Goal: Task Accomplishment & Management: Use online tool/utility

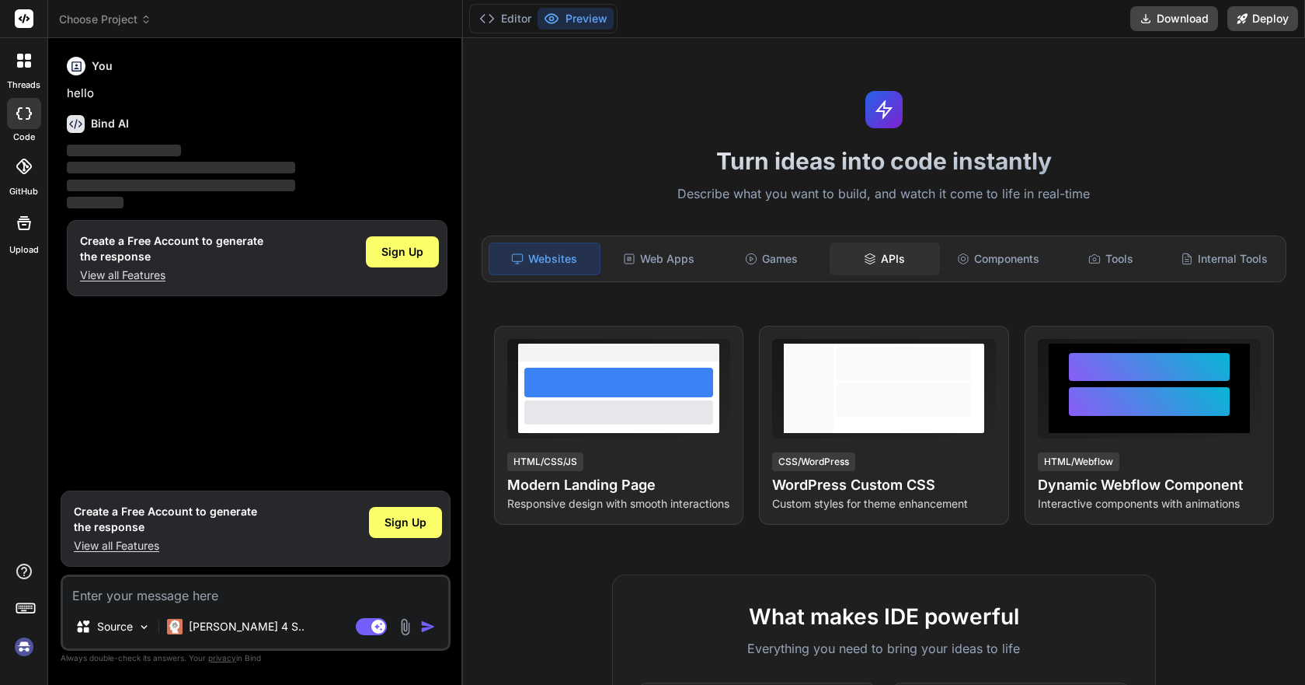
click at [844, 246] on div "APIs" at bounding box center [885, 258] width 110 height 33
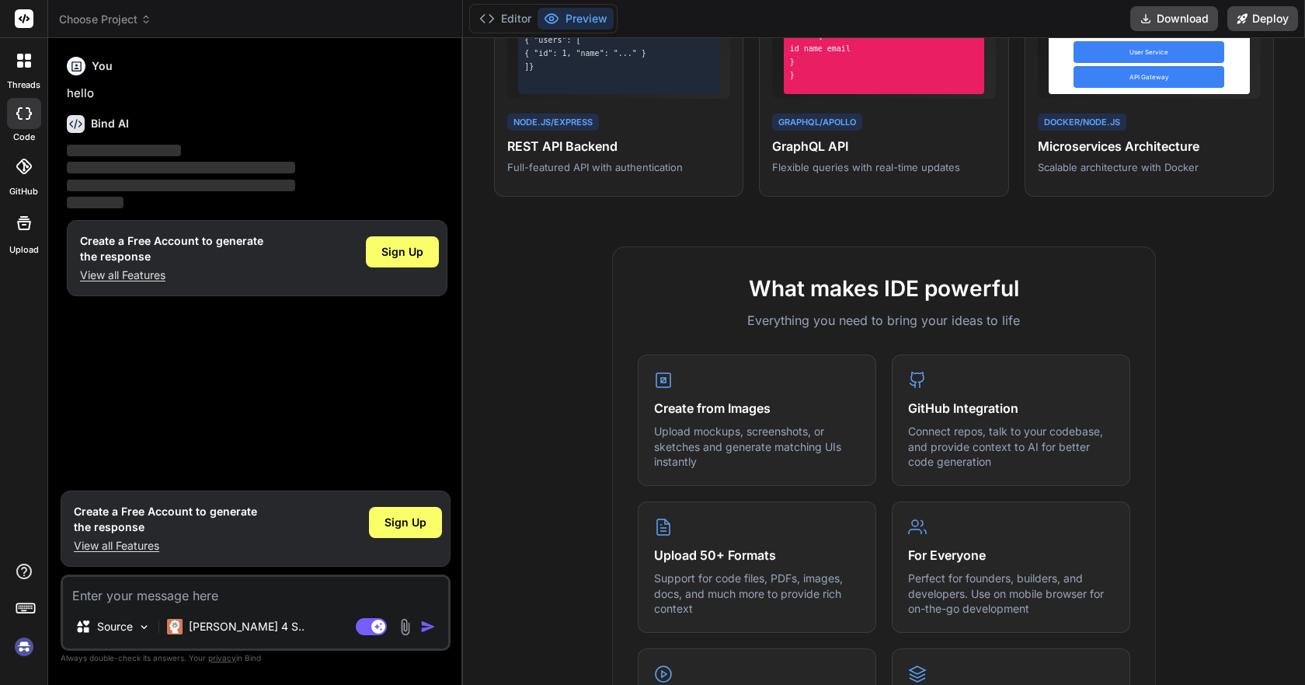
scroll to position [78, 0]
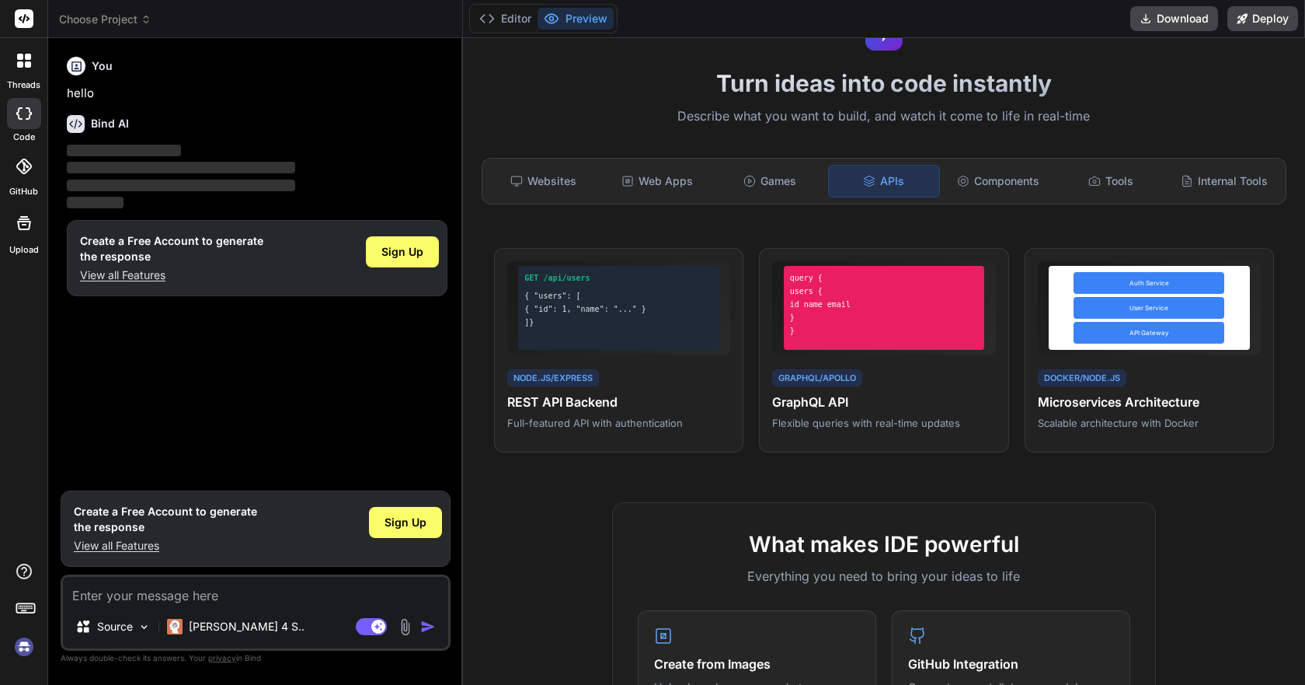
click at [26, 647] on img at bounding box center [24, 646] width 26 height 26
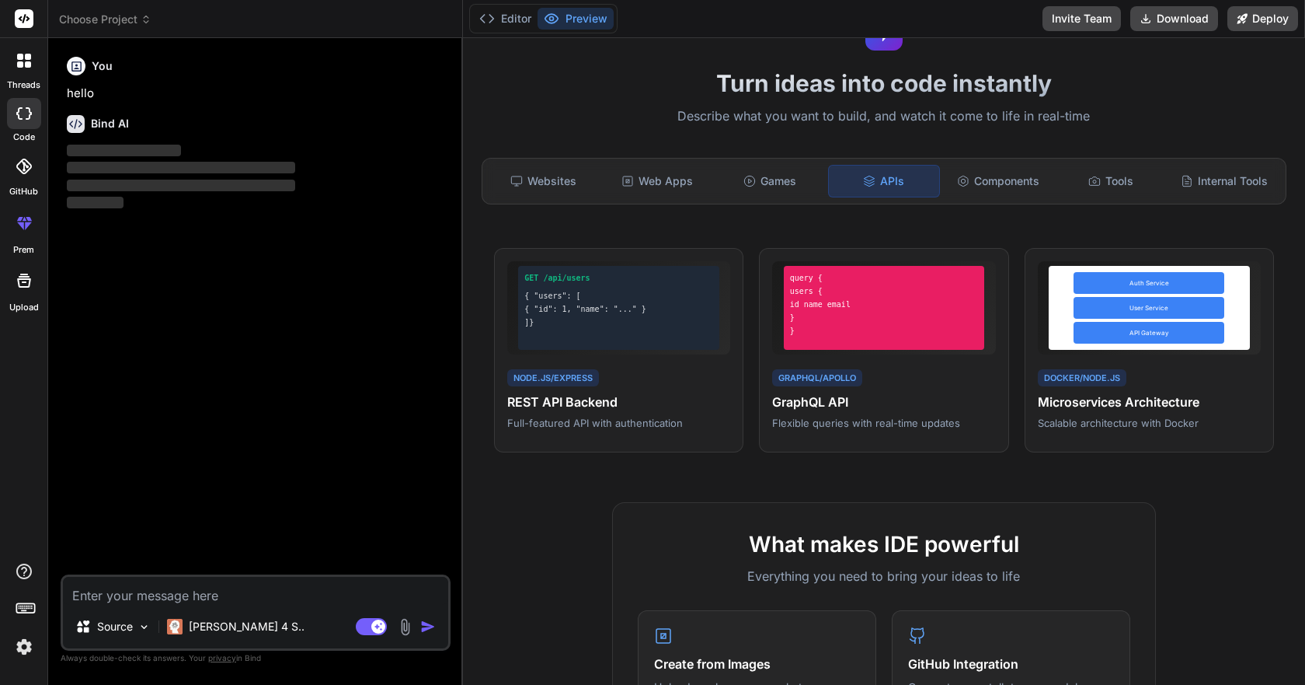
click at [33, 183] on div at bounding box center [24, 166] width 34 height 34
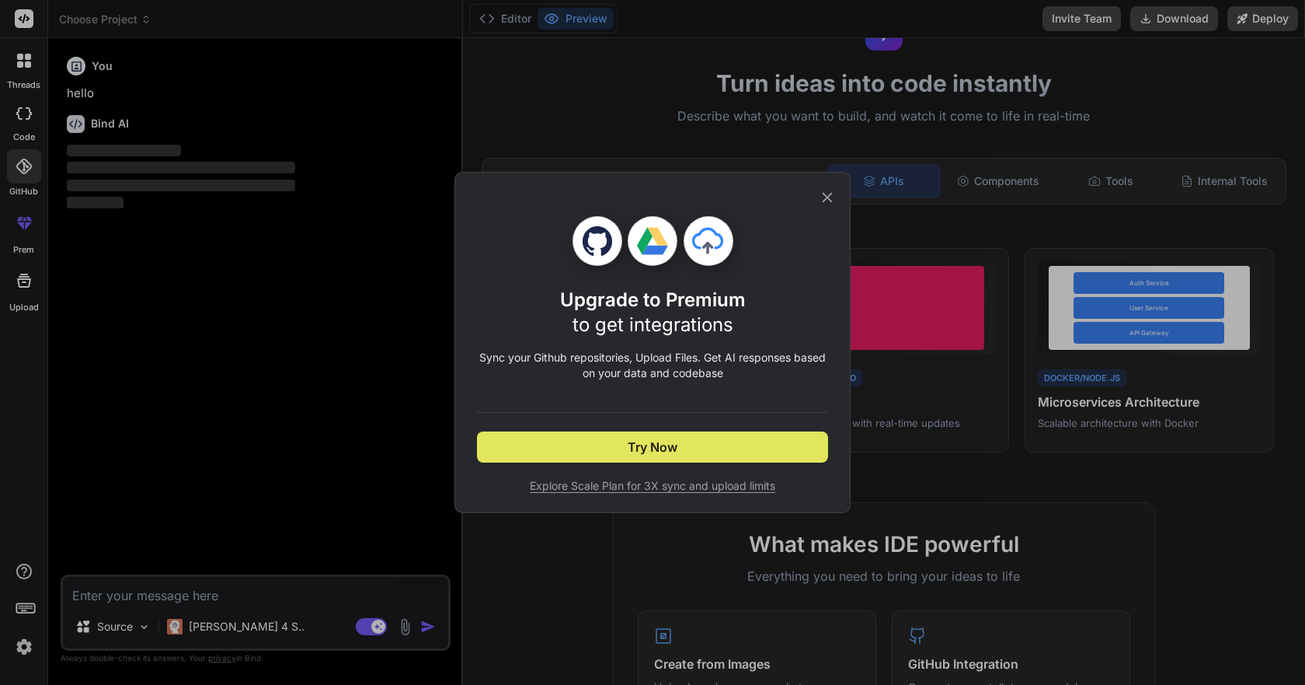
click at [616, 446] on button "Try Now" at bounding box center [652, 446] width 351 height 31
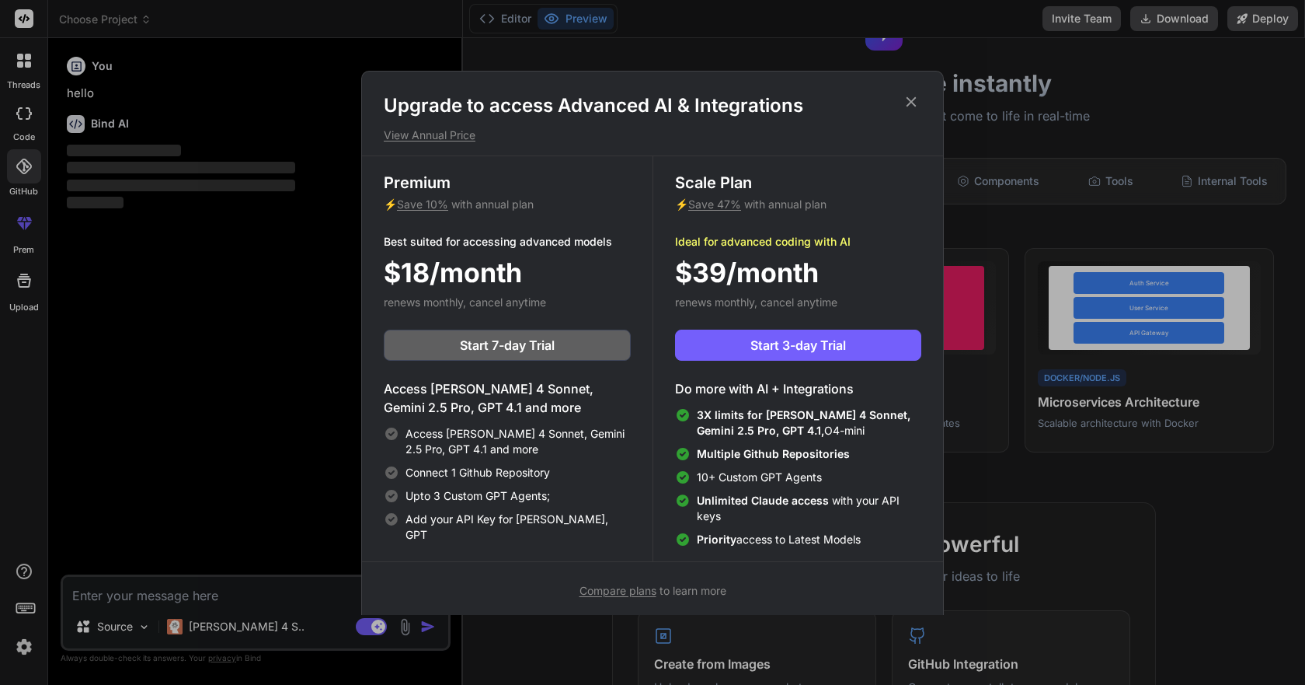
click at [110, 330] on div "Upgrade to access Advanced AI & Integrations View Annual Price Premium ⚡ Save 1…" at bounding box center [652, 342] width 1305 height 685
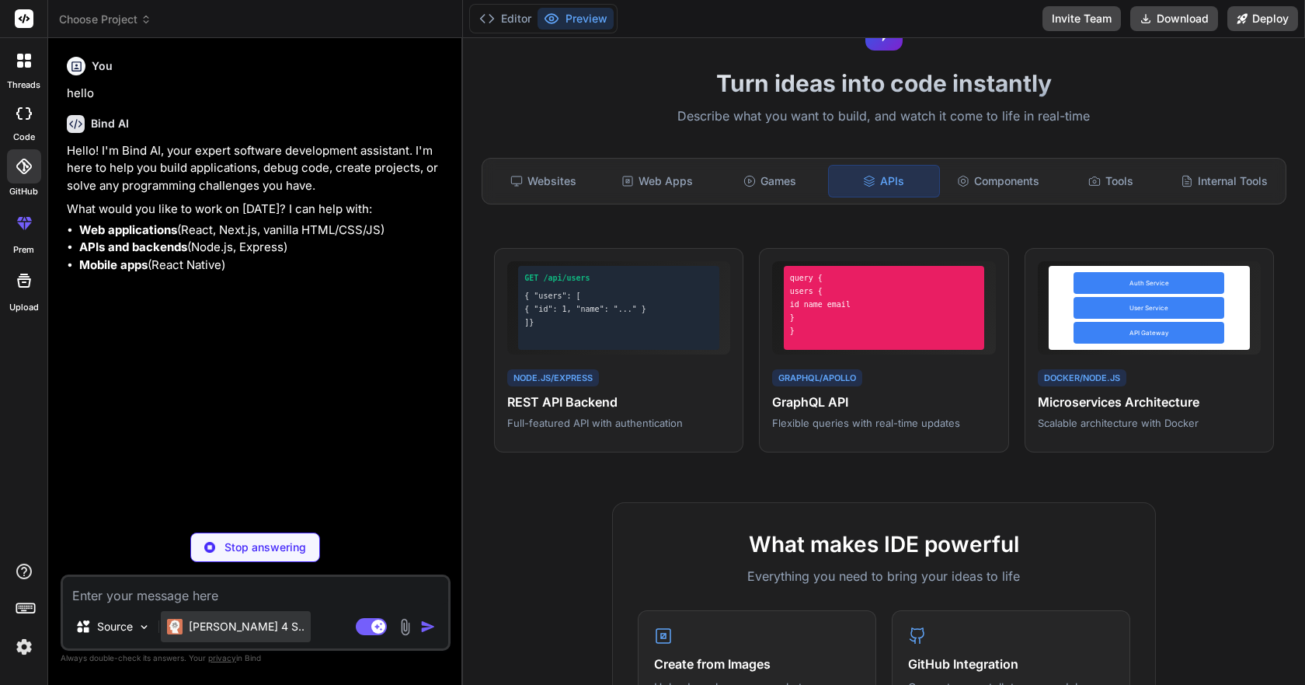
click at [190, 622] on p "[PERSON_NAME] 4 S.." at bounding box center [247, 627] width 116 height 16
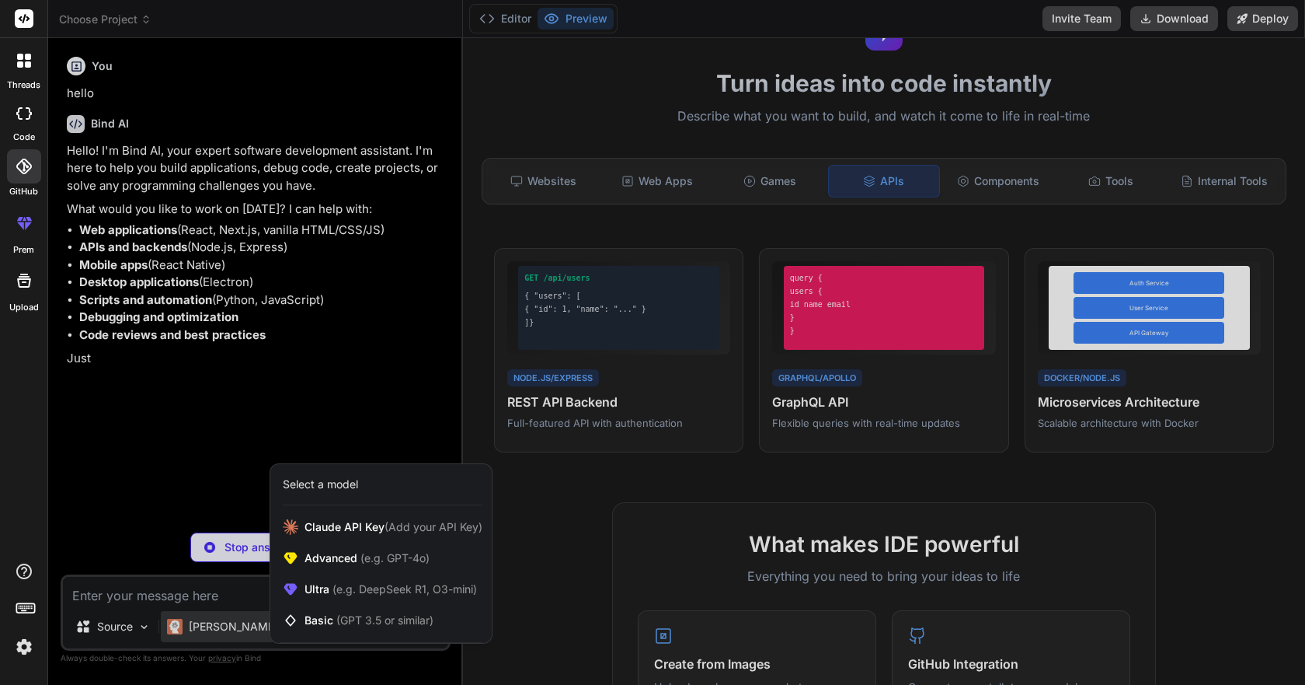
click at [180, 586] on div at bounding box center [652, 342] width 1305 height 685
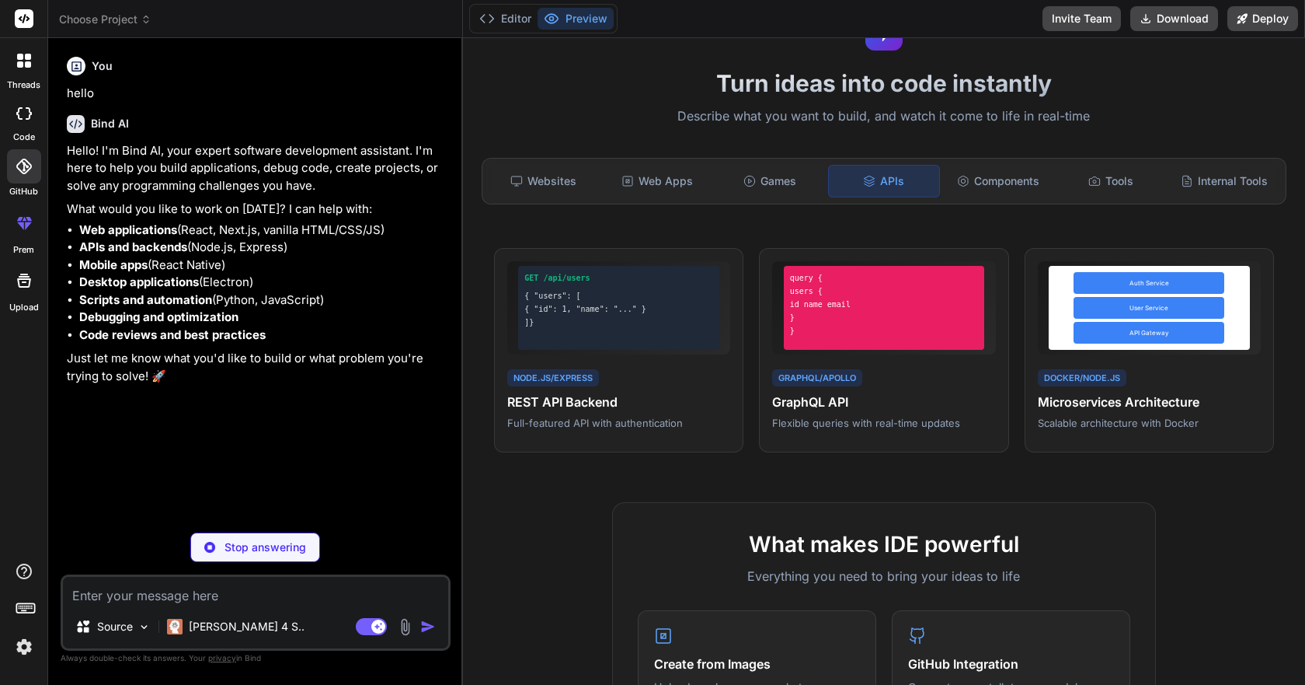
click at [180, 586] on textarea at bounding box center [255, 591] width 385 height 28
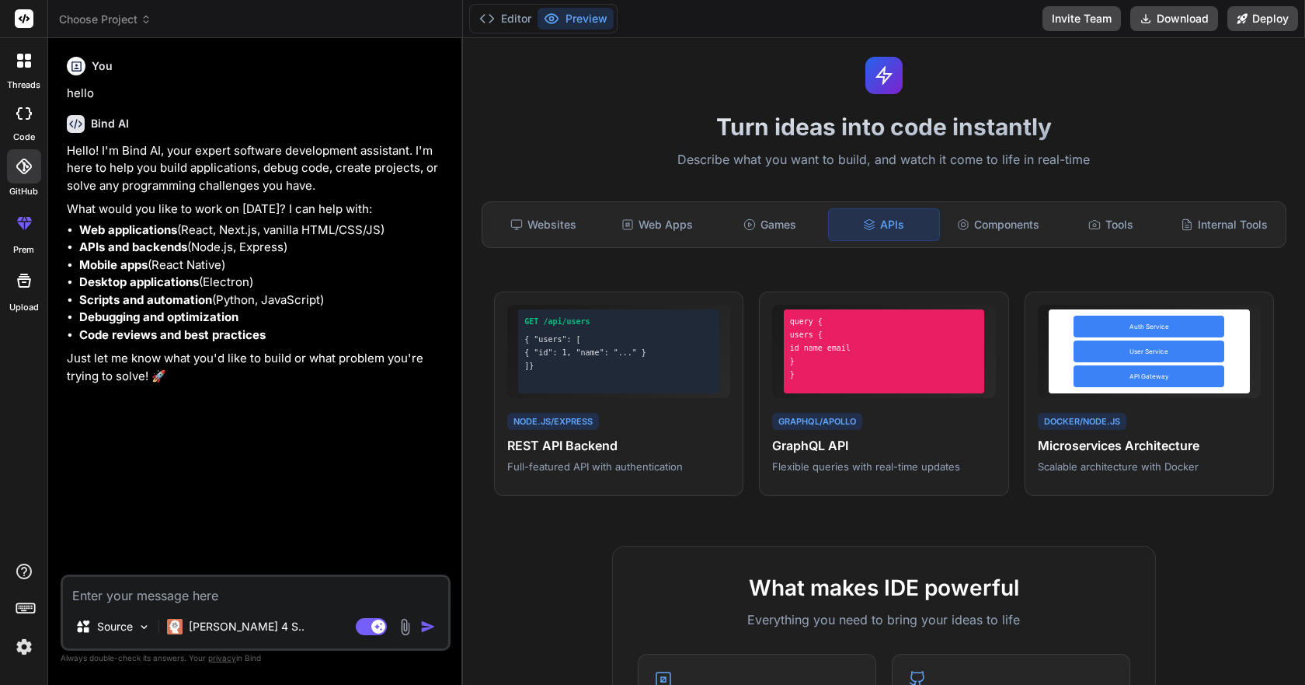
scroll to position [0, 0]
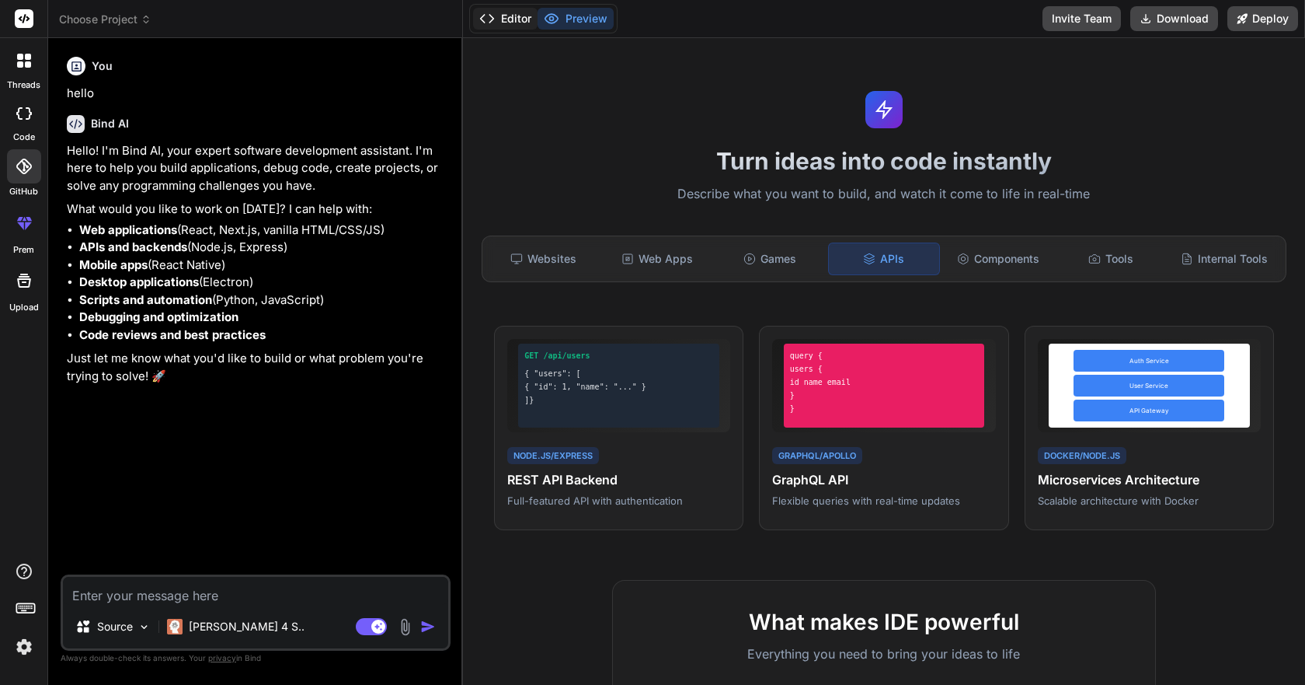
click at [521, 14] on button "Editor" at bounding box center [505, 19] width 64 height 22
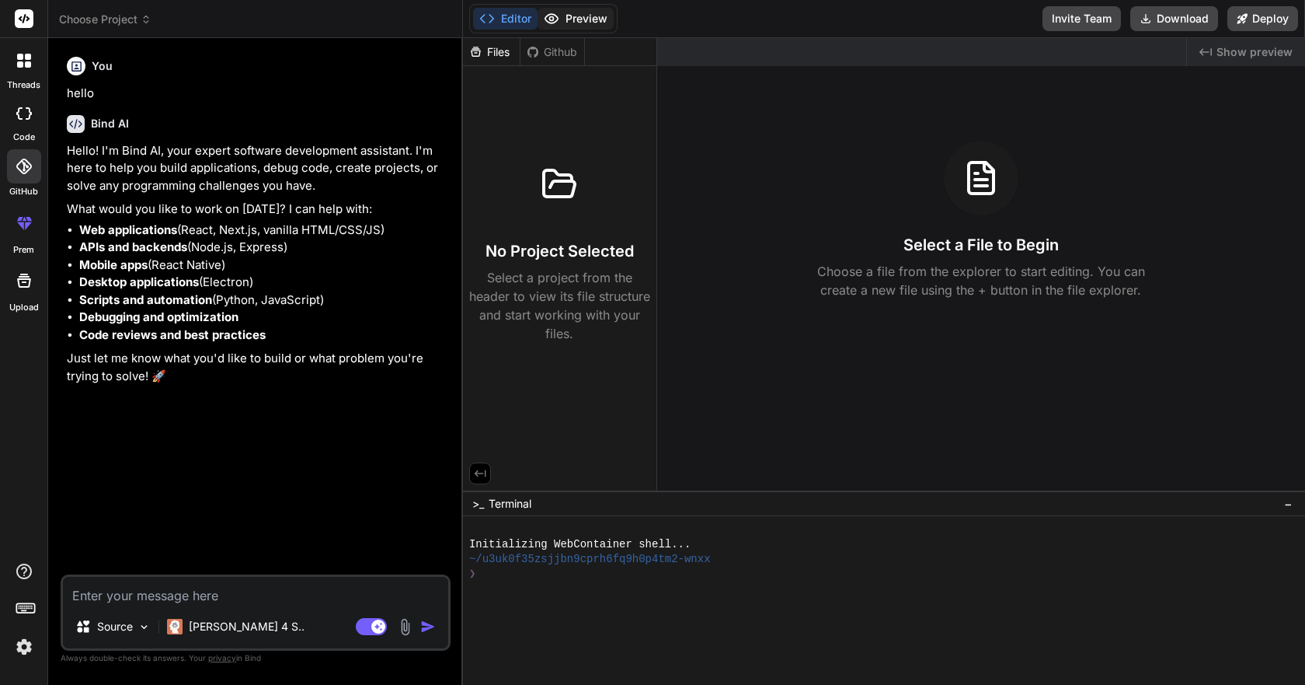
click at [543, 14] on button "Preview" at bounding box center [576, 19] width 76 height 22
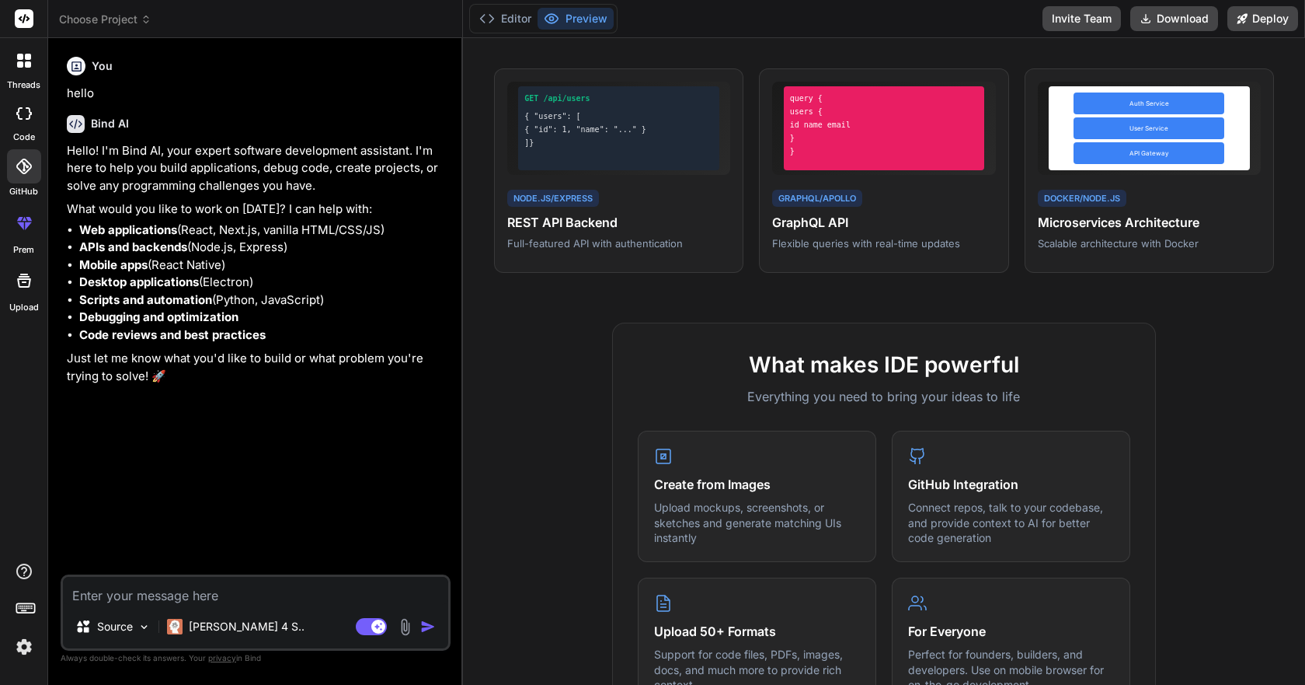
scroll to position [155, 0]
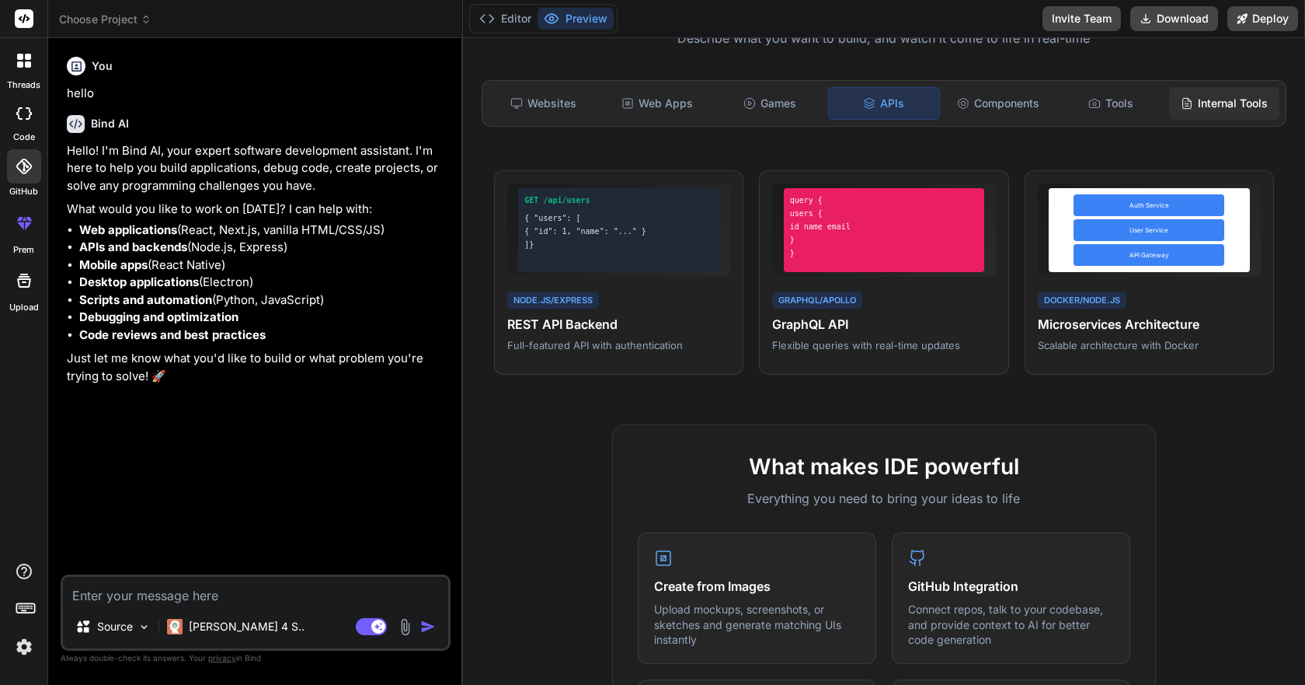
click at [1169, 104] on div "Internal Tools" at bounding box center [1224, 103] width 110 height 33
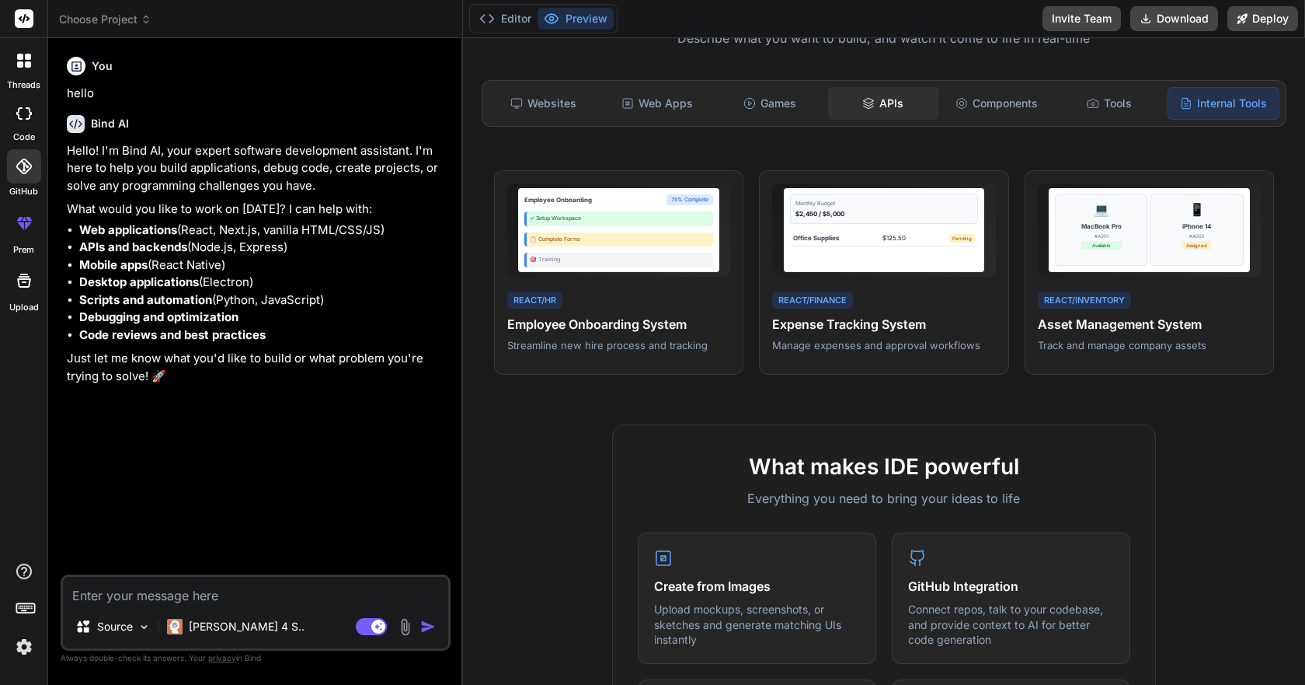
click at [876, 110] on div "APIs" at bounding box center [883, 103] width 110 height 33
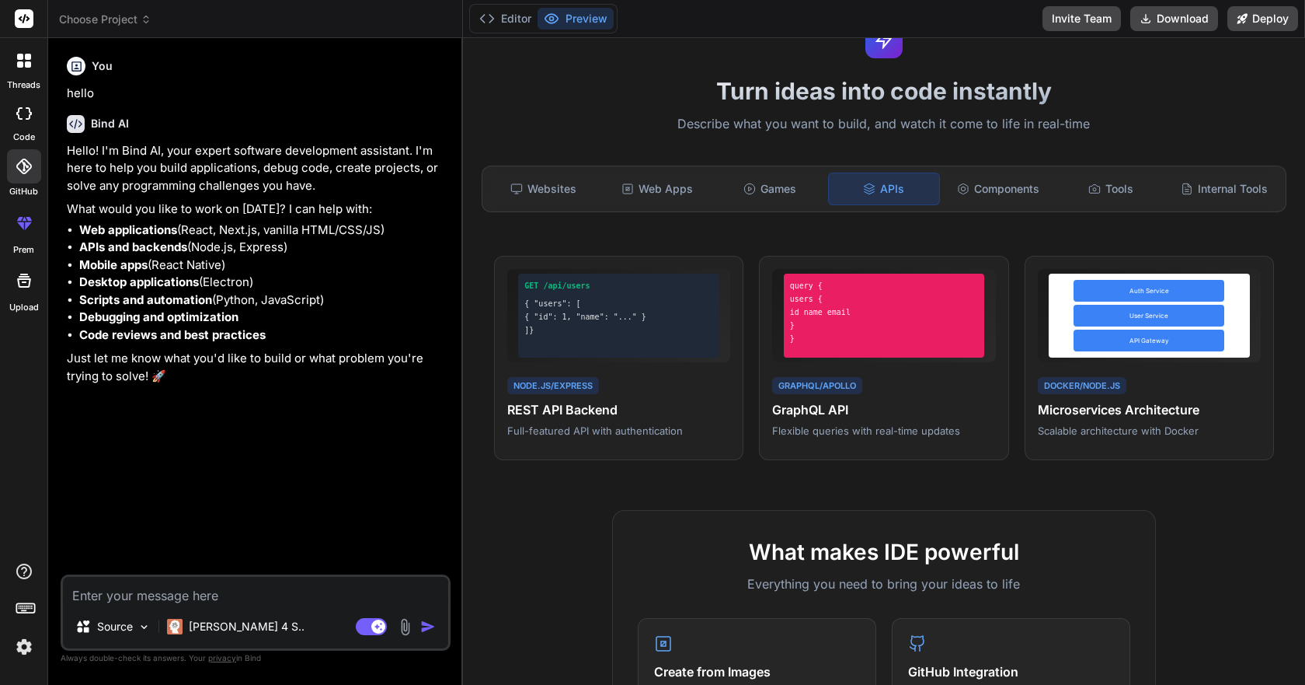
scroll to position [0, 0]
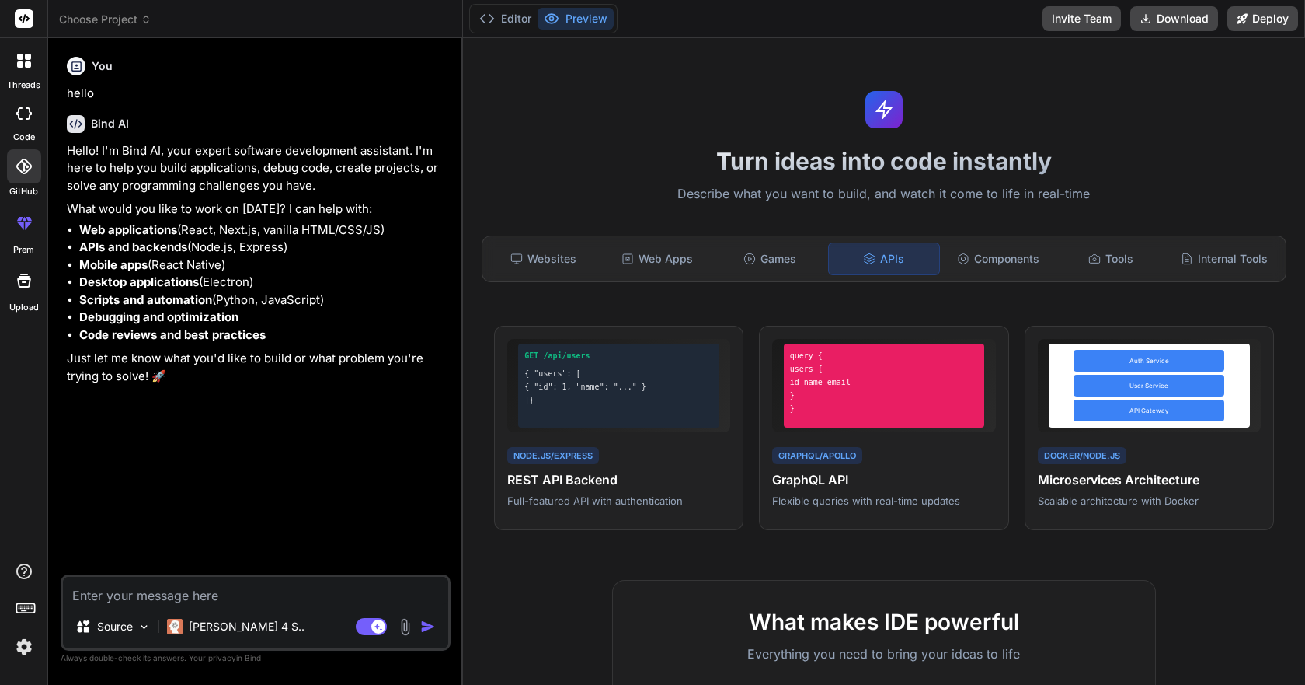
click at [709, 249] on div "Websites Web Apps Games APIs Components Tools Internal Tools" at bounding box center [884, 258] width 805 height 47
click at [753, 254] on div "Games" at bounding box center [770, 258] width 110 height 33
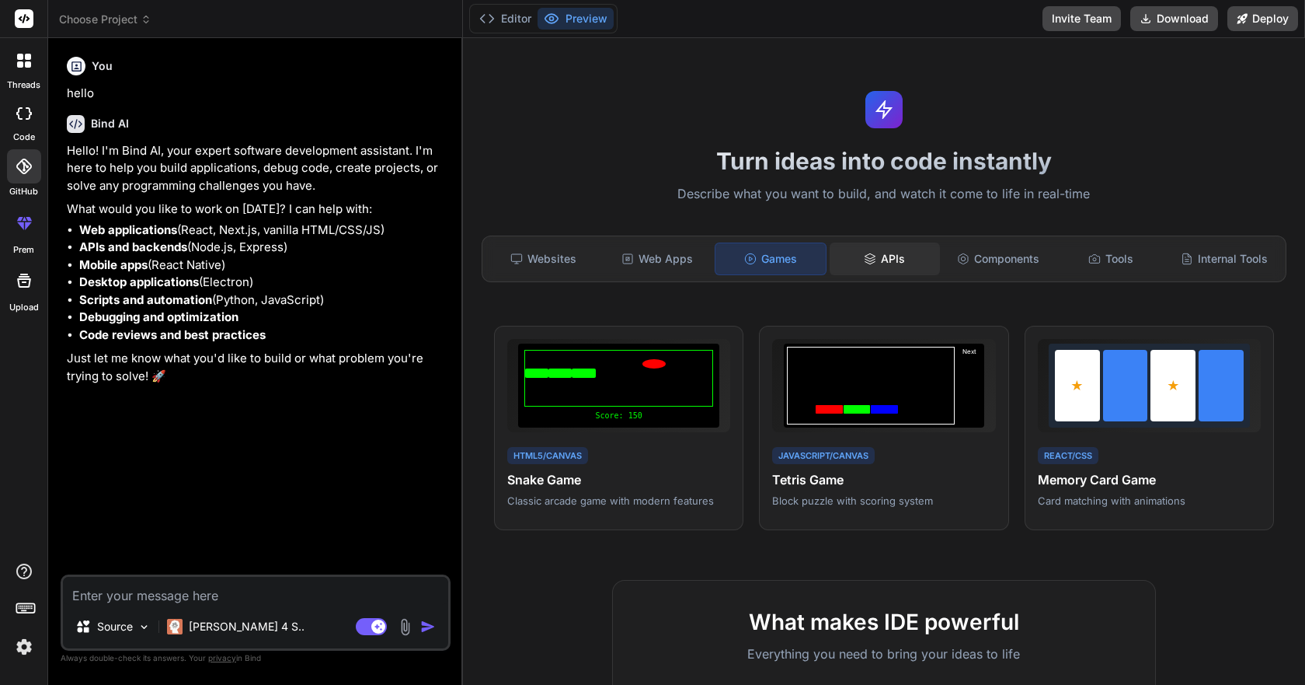
click at [878, 265] on div "APIs" at bounding box center [885, 258] width 110 height 33
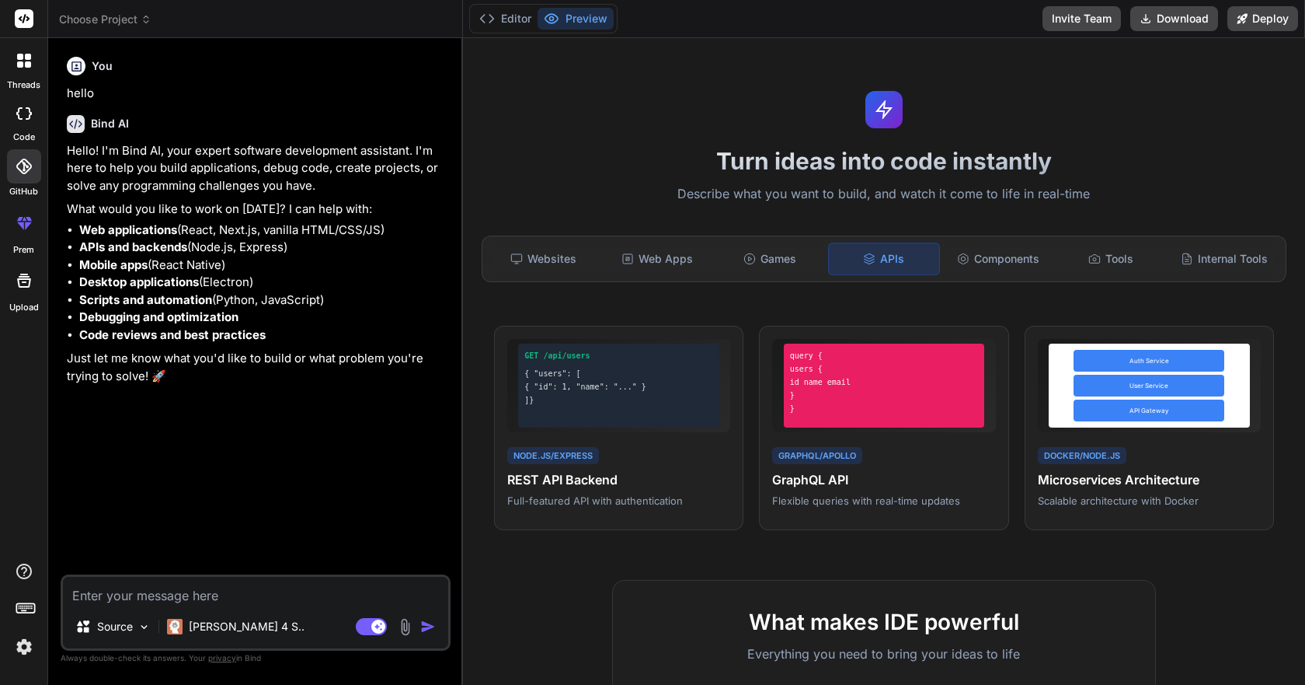
click at [35, 281] on div at bounding box center [23, 280] width 37 height 37
type textarea "x"
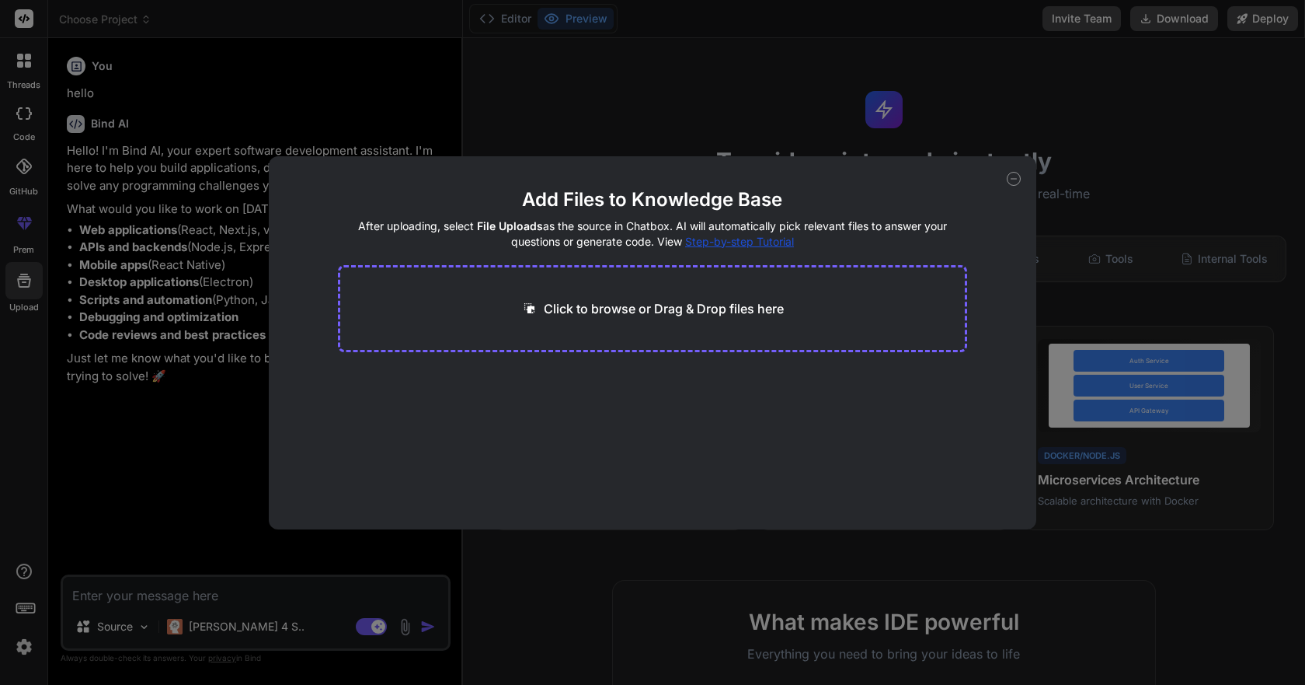
click at [556, 300] on p "Click to browse or Drag & Drop files here" at bounding box center [664, 308] width 240 height 19
type input "C:\fakepath\manage.py"
type textarea "x"
click at [671, 341] on div "Click to browse or Drag & Drop files here" at bounding box center [653, 308] width 630 height 87
click at [661, 308] on p "Click to browse or Drag & Drop files here" at bounding box center [664, 308] width 240 height 19
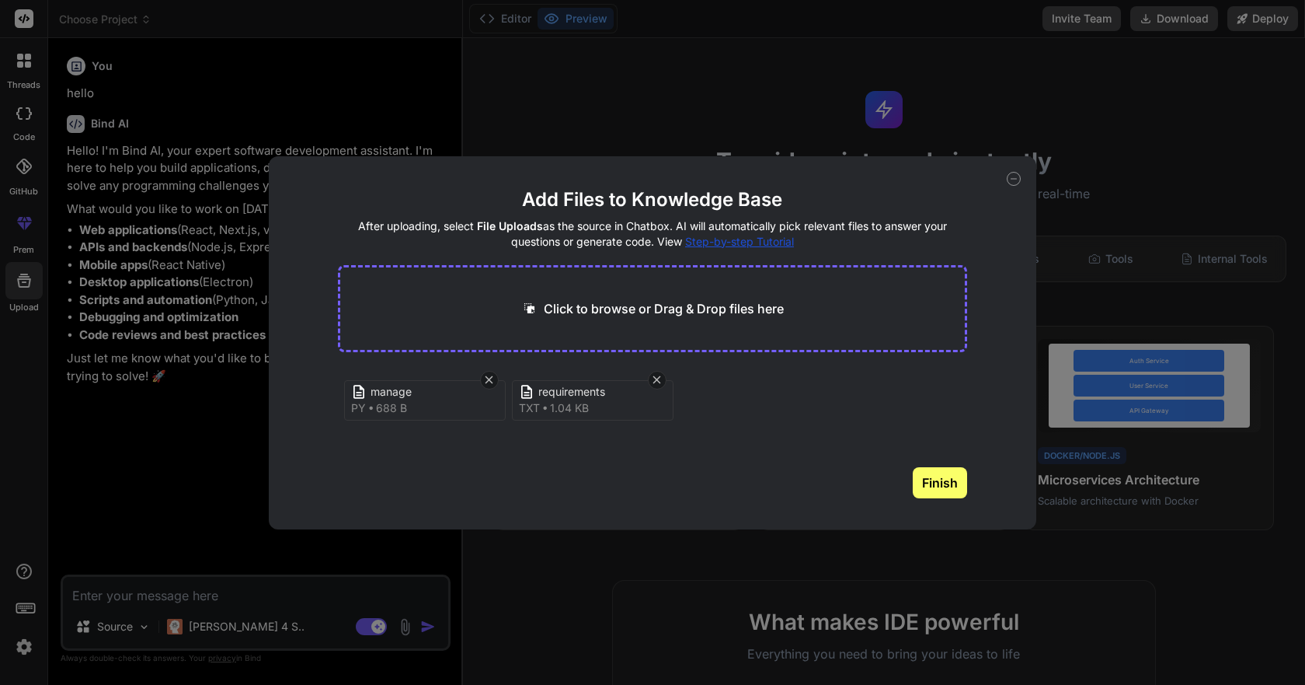
click at [1003, 183] on div "Add Files to Knowledge Base After uploading, select File Uploads as the source …" at bounding box center [653, 342] width 769 height 373
click at [1006, 175] on div "Add Files to Knowledge Base After uploading, select File Uploads as the source …" at bounding box center [653, 342] width 769 height 373
click at [1012, 175] on icon at bounding box center [1014, 179] width 14 height 14
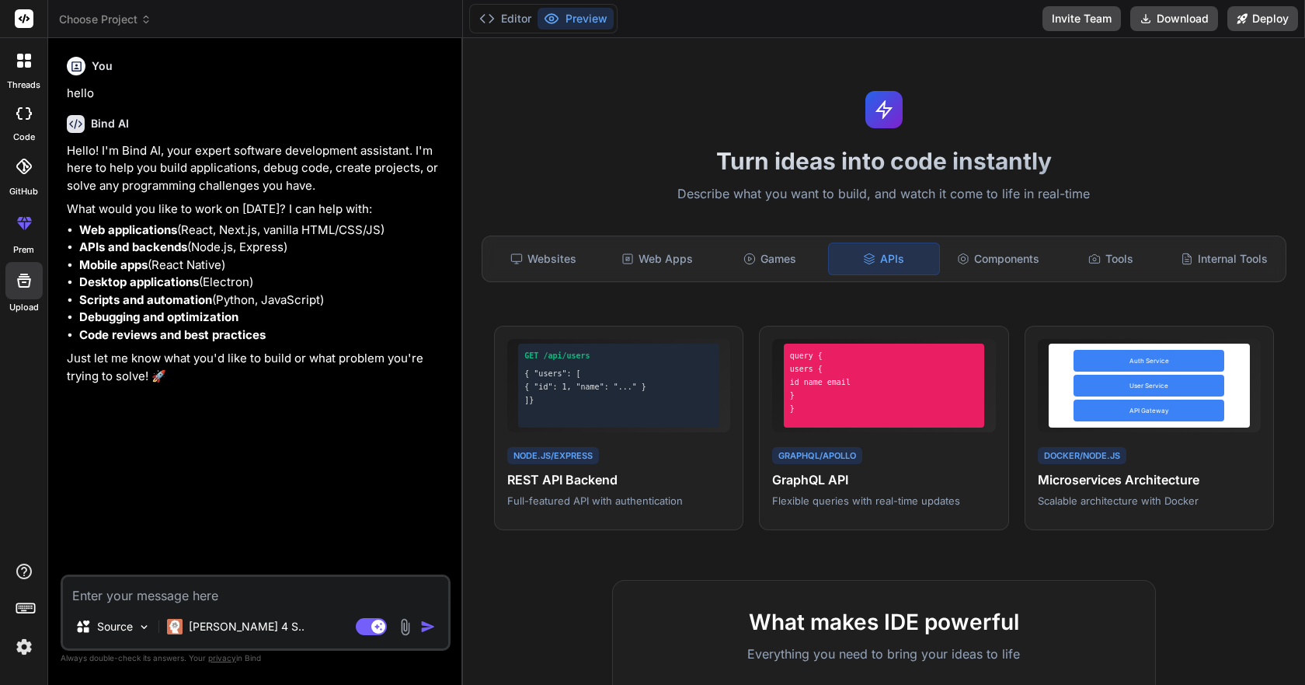
click at [159, 581] on textarea at bounding box center [255, 591] width 385 height 28
click at [145, 628] on img at bounding box center [144, 626] width 13 height 13
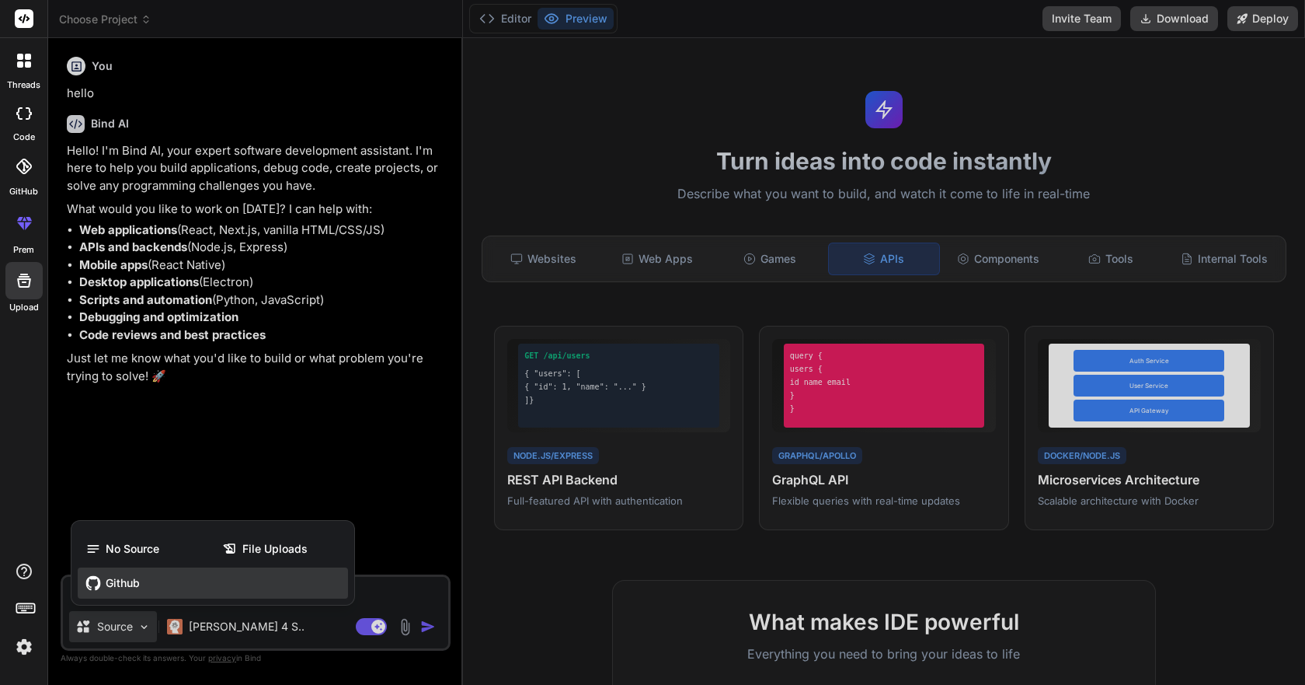
click at [136, 573] on div "Github" at bounding box center [213, 582] width 270 height 31
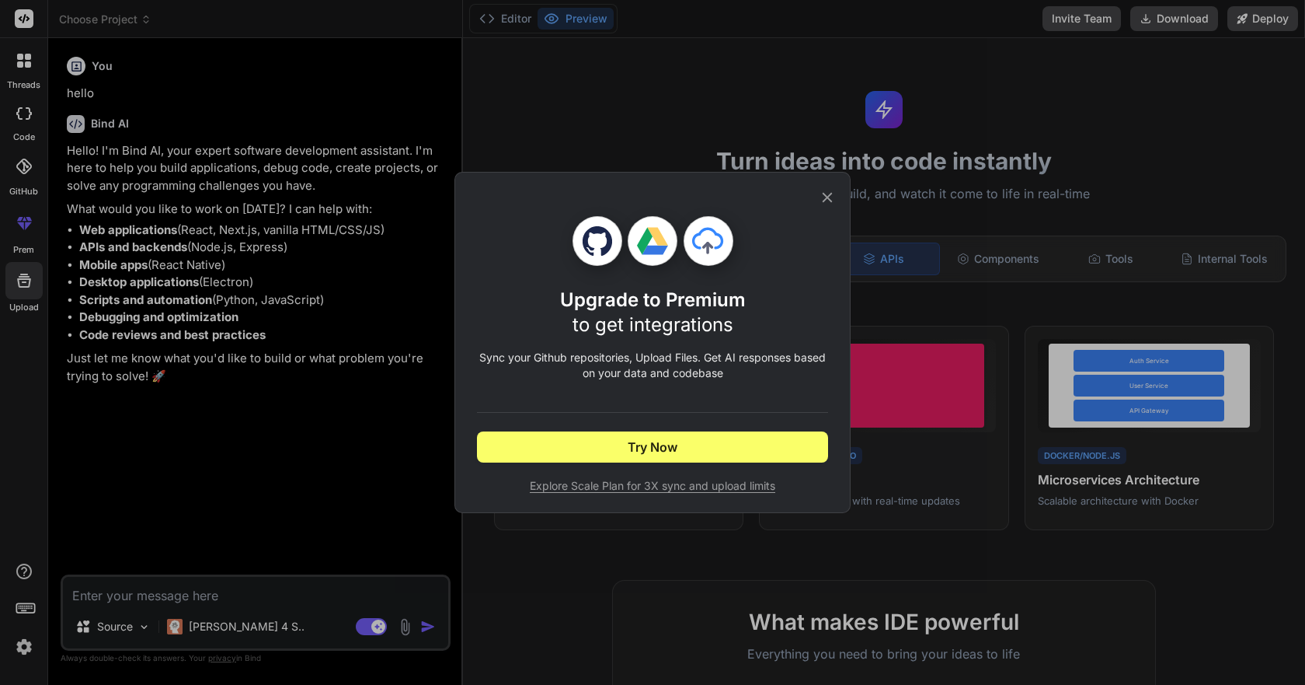
click at [141, 508] on div "Upgrade to Premium to get integrations Sync your Github repositories, Upload Fi…" at bounding box center [652, 342] width 1305 height 685
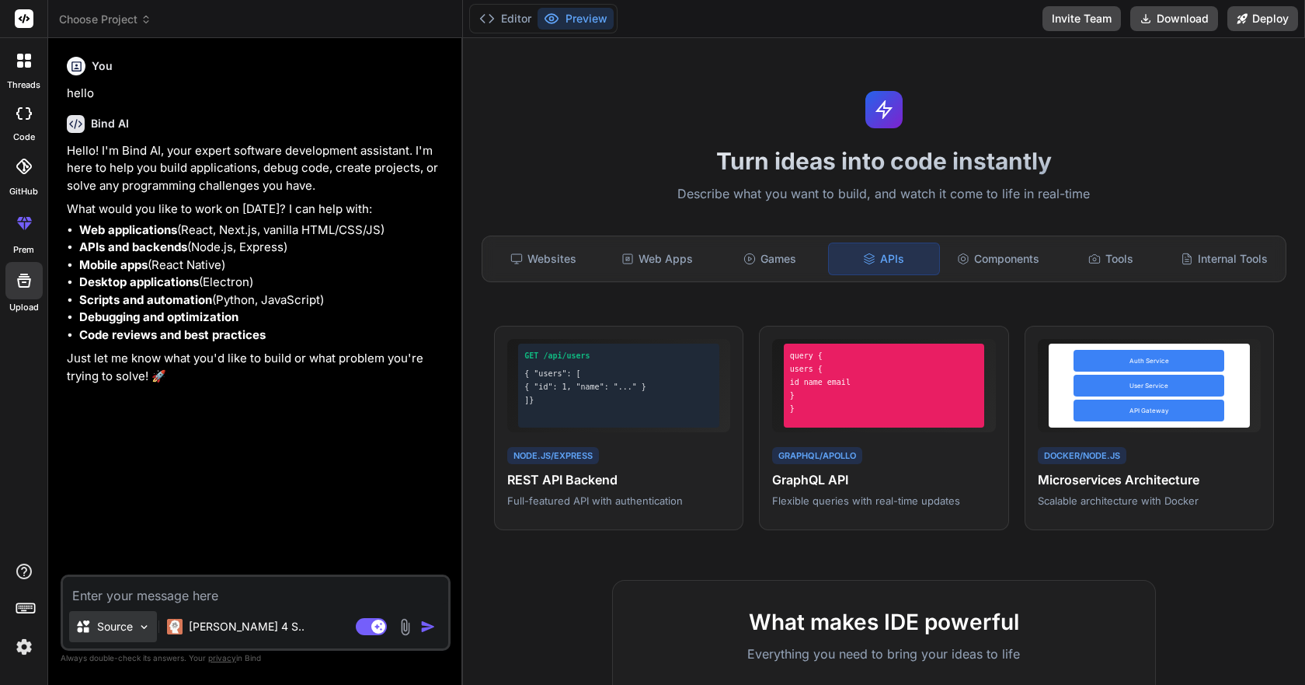
click at [115, 624] on p "Source" at bounding box center [115, 627] width 36 height 16
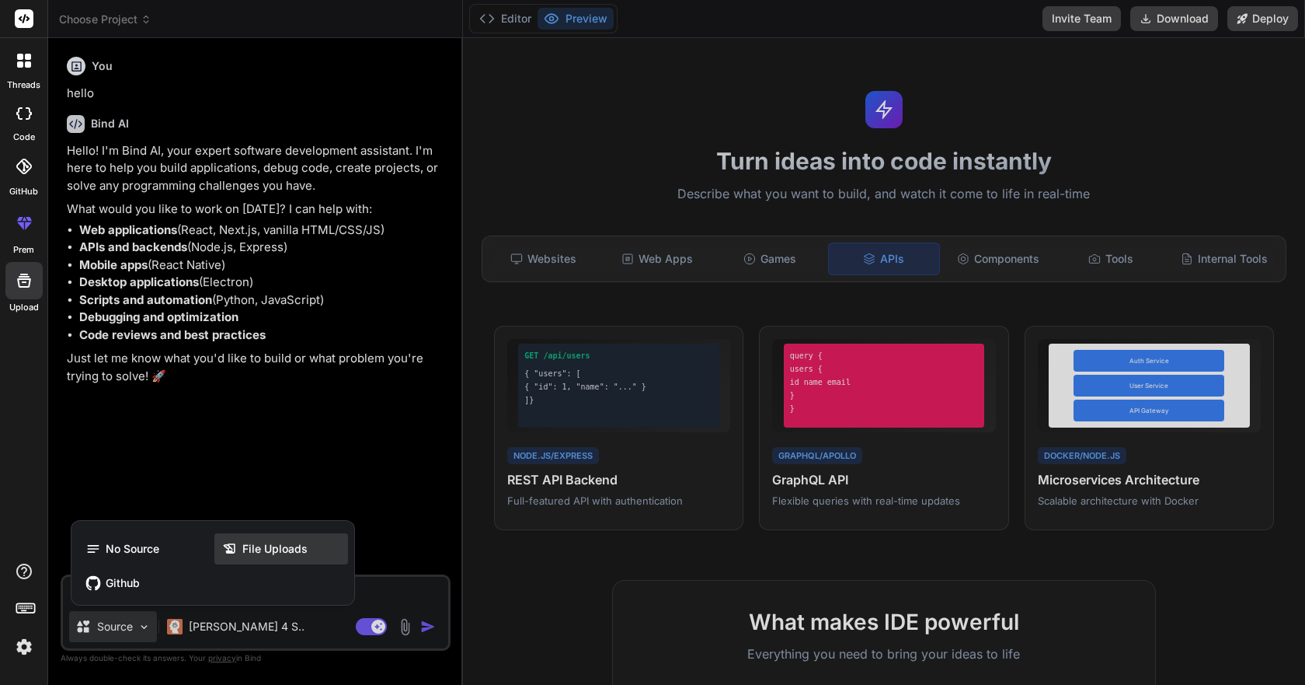
click at [239, 554] on icon at bounding box center [232, 549] width 20 height 16
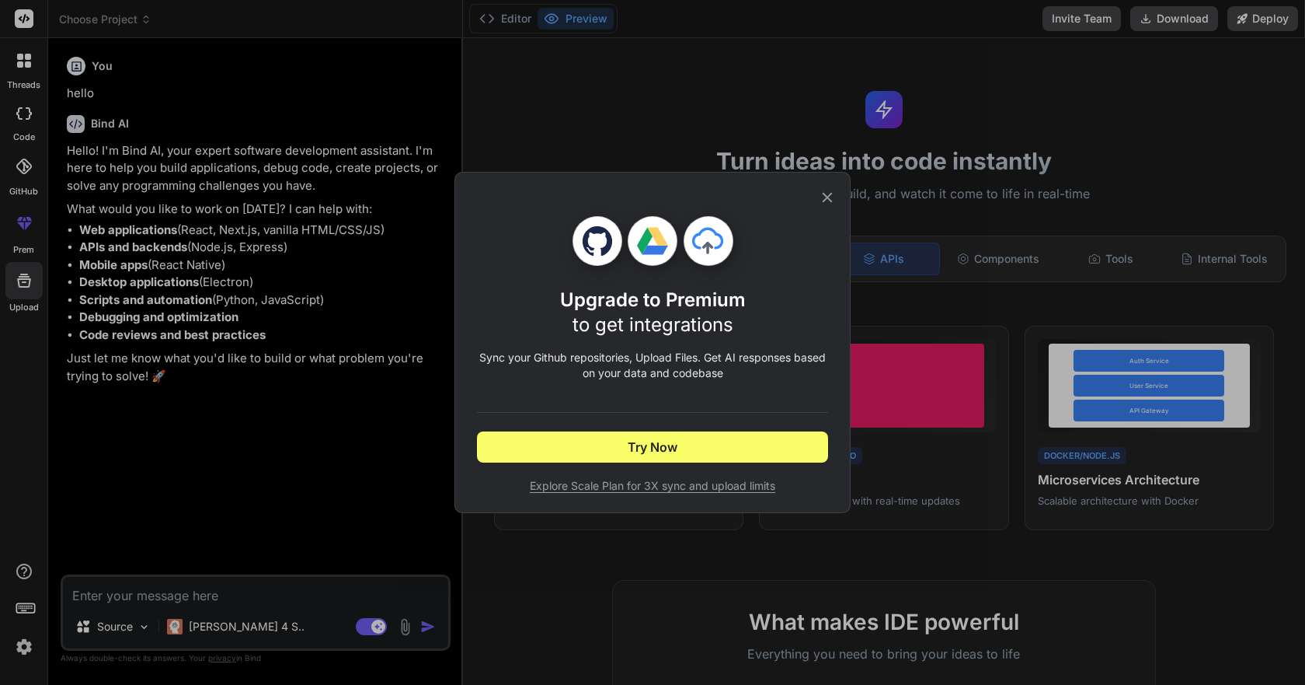
click at [214, 514] on div "Upgrade to Premium to get integrations Sync your Github repositories, Upload Fi…" at bounding box center [652, 342] width 1305 height 685
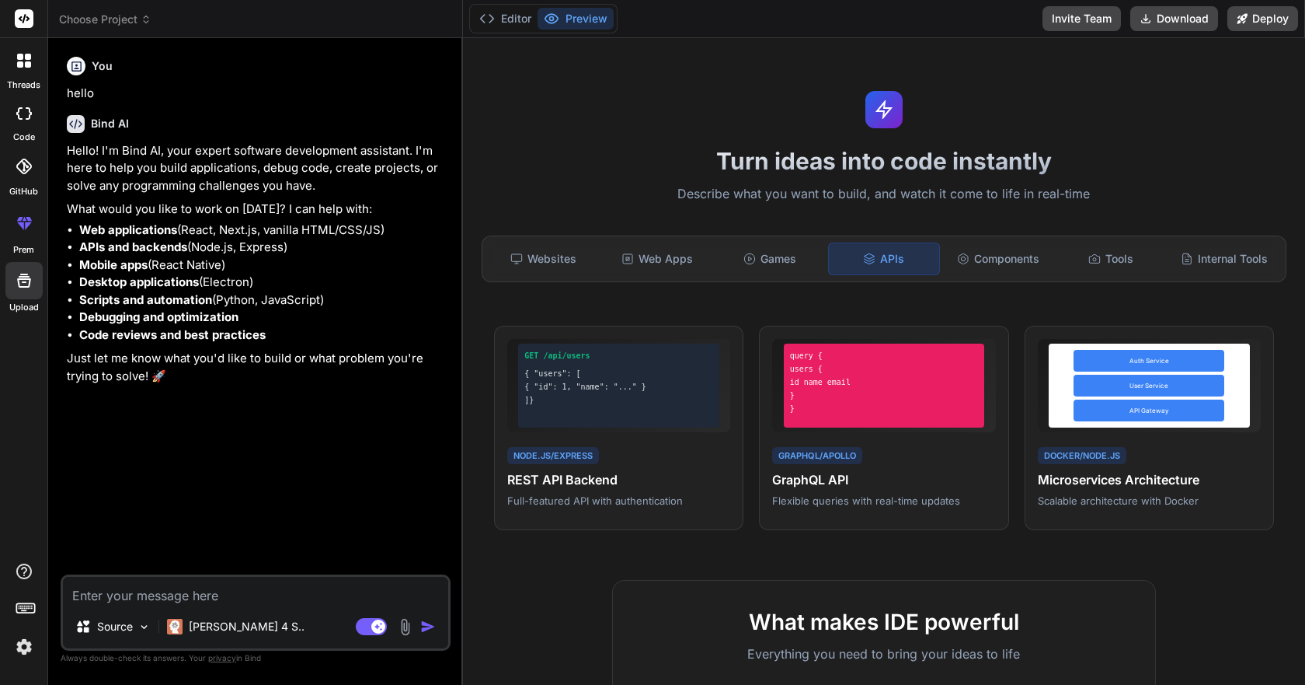
click at [403, 614] on div "Source [PERSON_NAME] 4 S.." at bounding box center [255, 629] width 385 height 37
click at [403, 624] on img at bounding box center [405, 627] width 18 height 18
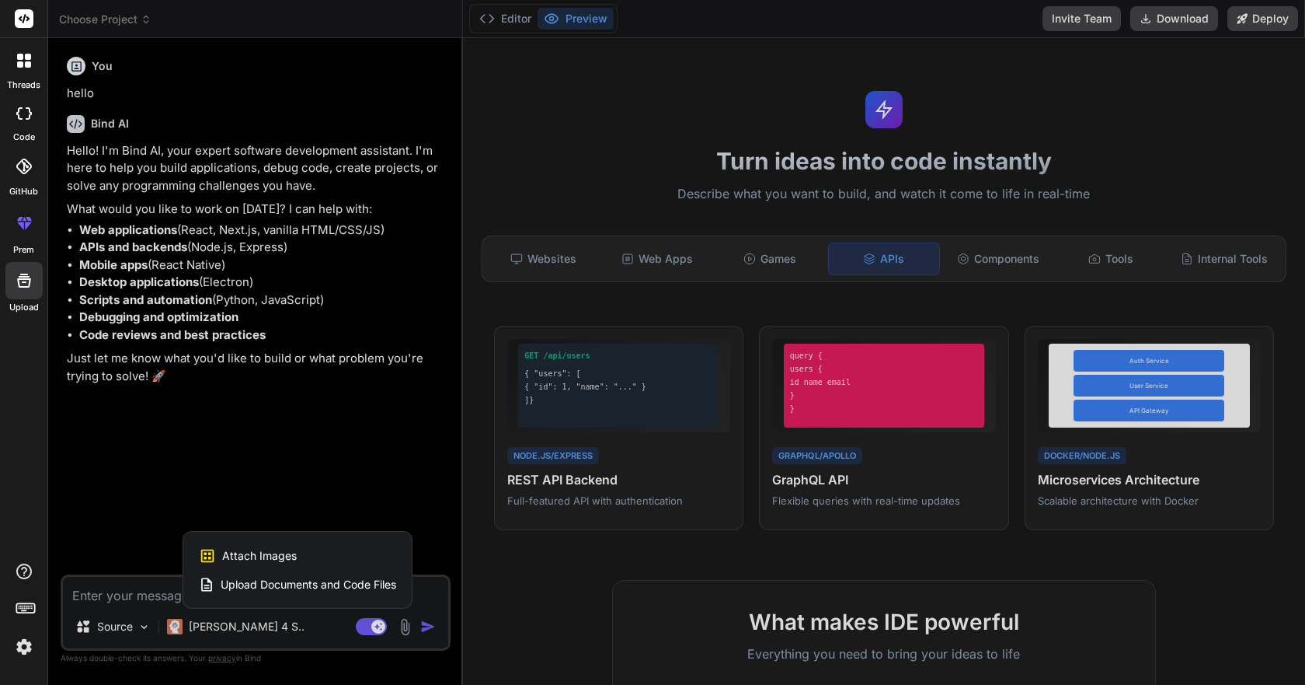
click at [360, 583] on span "Upload Documents and Code Files" at bounding box center [309, 585] width 176 height 16
type textarea "x"
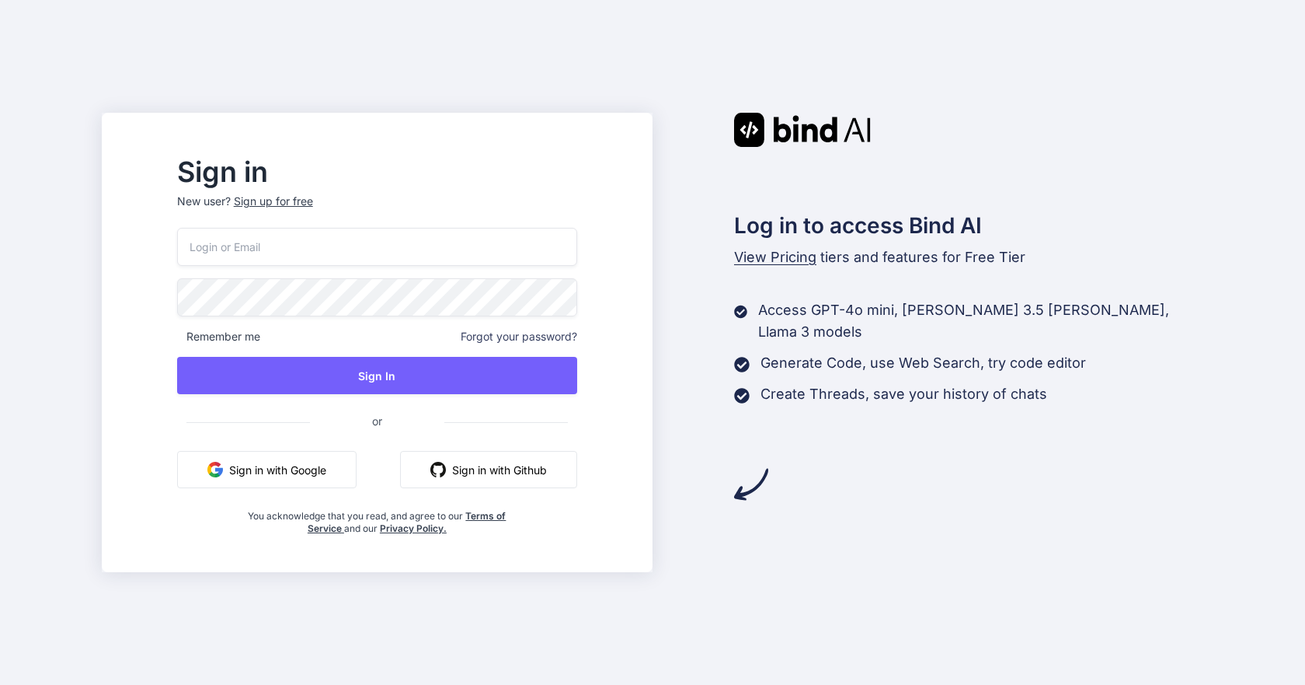
click at [330, 479] on button "Sign in with Google" at bounding box center [267, 469] width 180 height 37
click at [330, 476] on button "Sign in with Google" at bounding box center [267, 469] width 180 height 37
